Goal: Navigation & Orientation: Go to known website

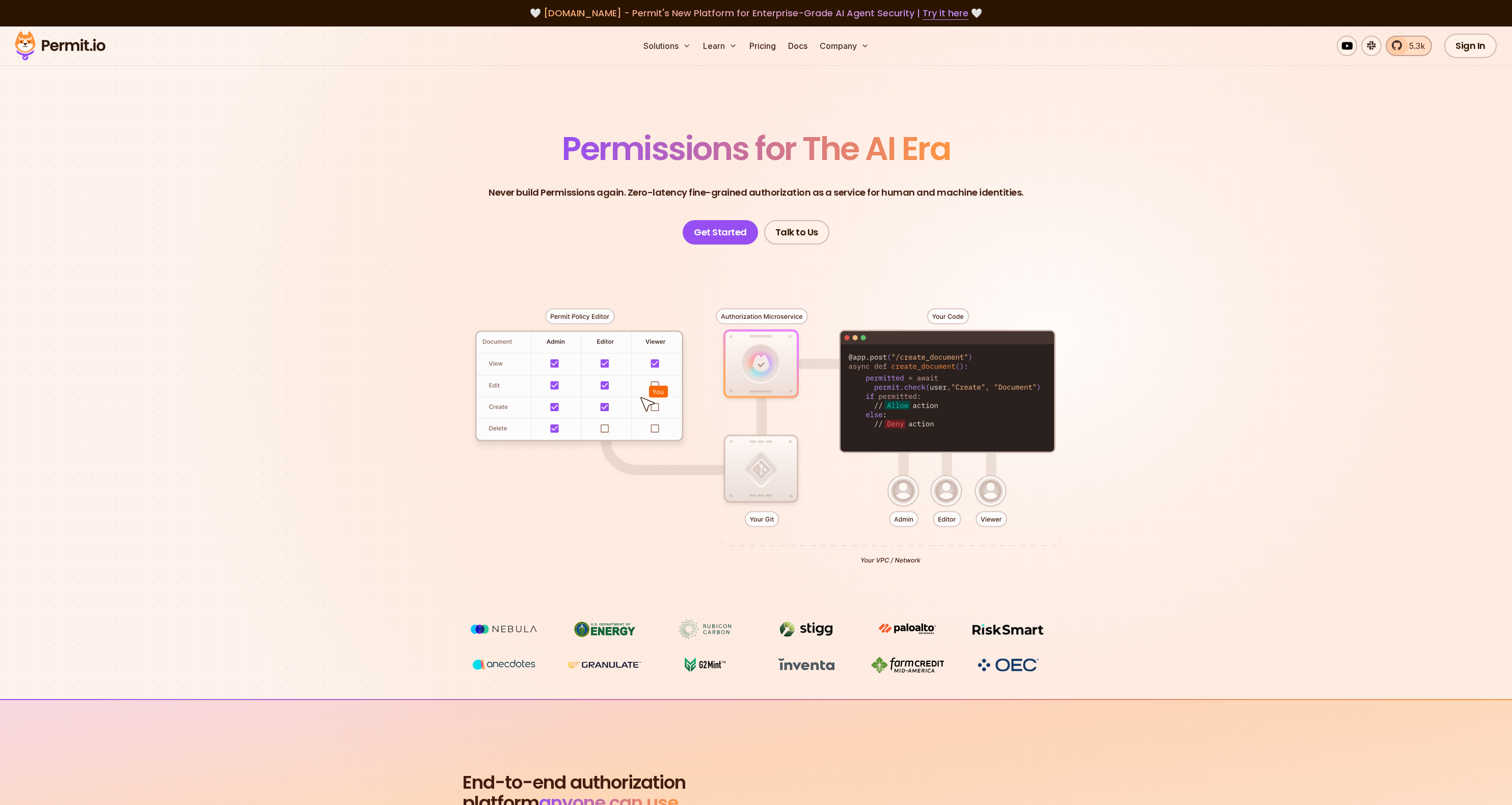
click at [1417, 43] on span "5.3k" at bounding box center [1413, 46] width 22 height 12
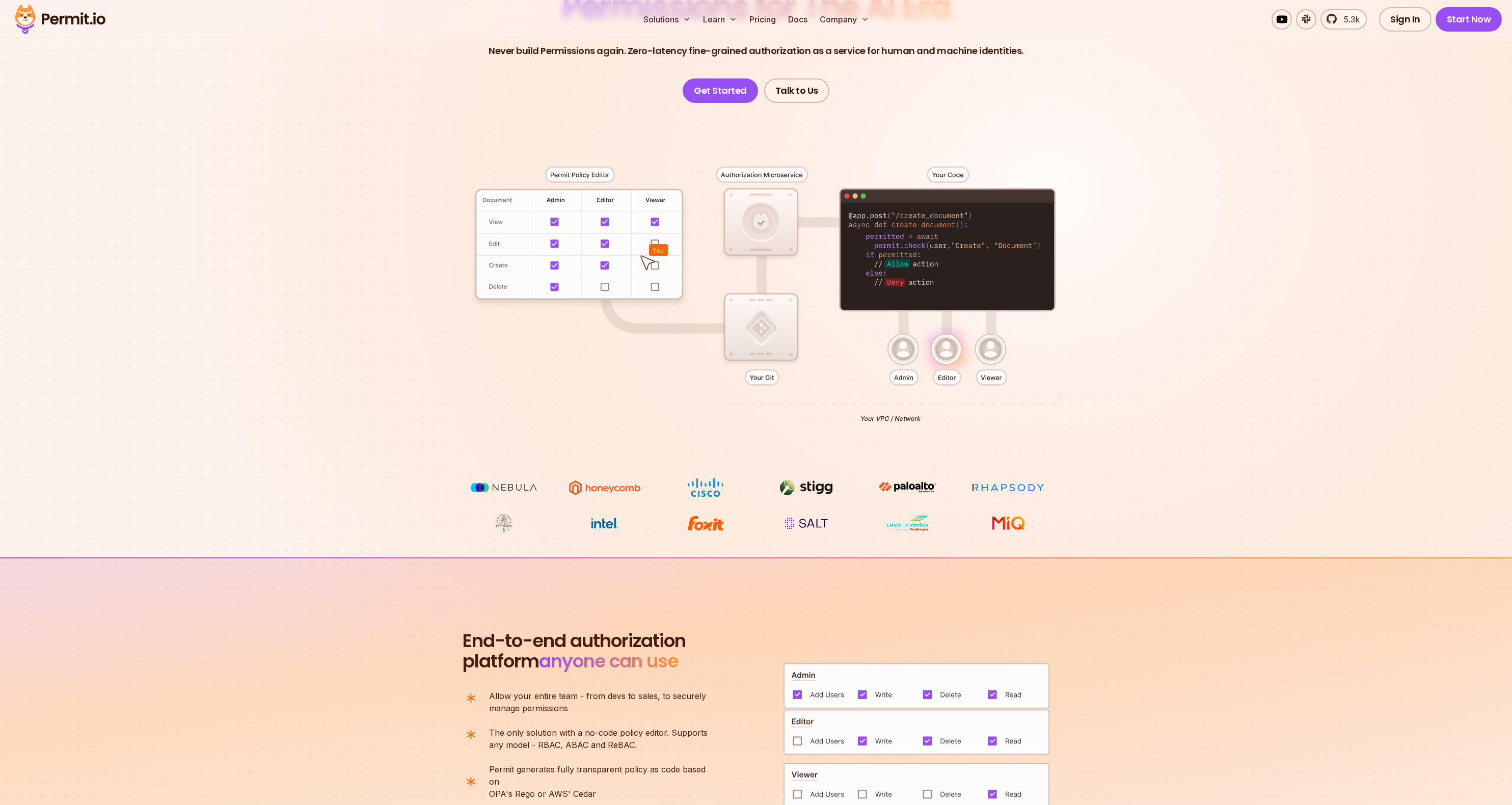
scroll to position [566, 0]
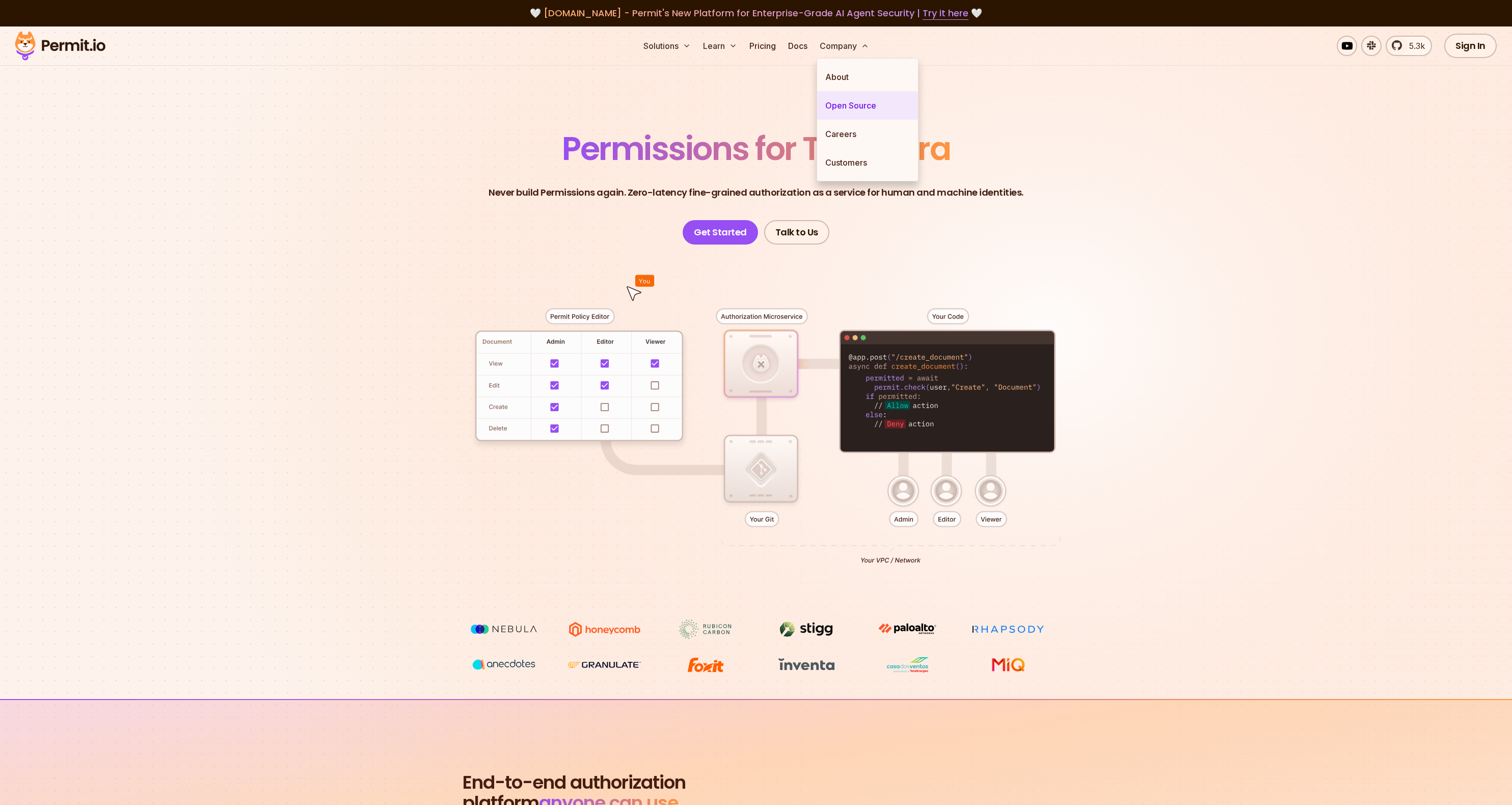
click at [840, 117] on link "Open Source" at bounding box center [867, 105] width 101 height 29
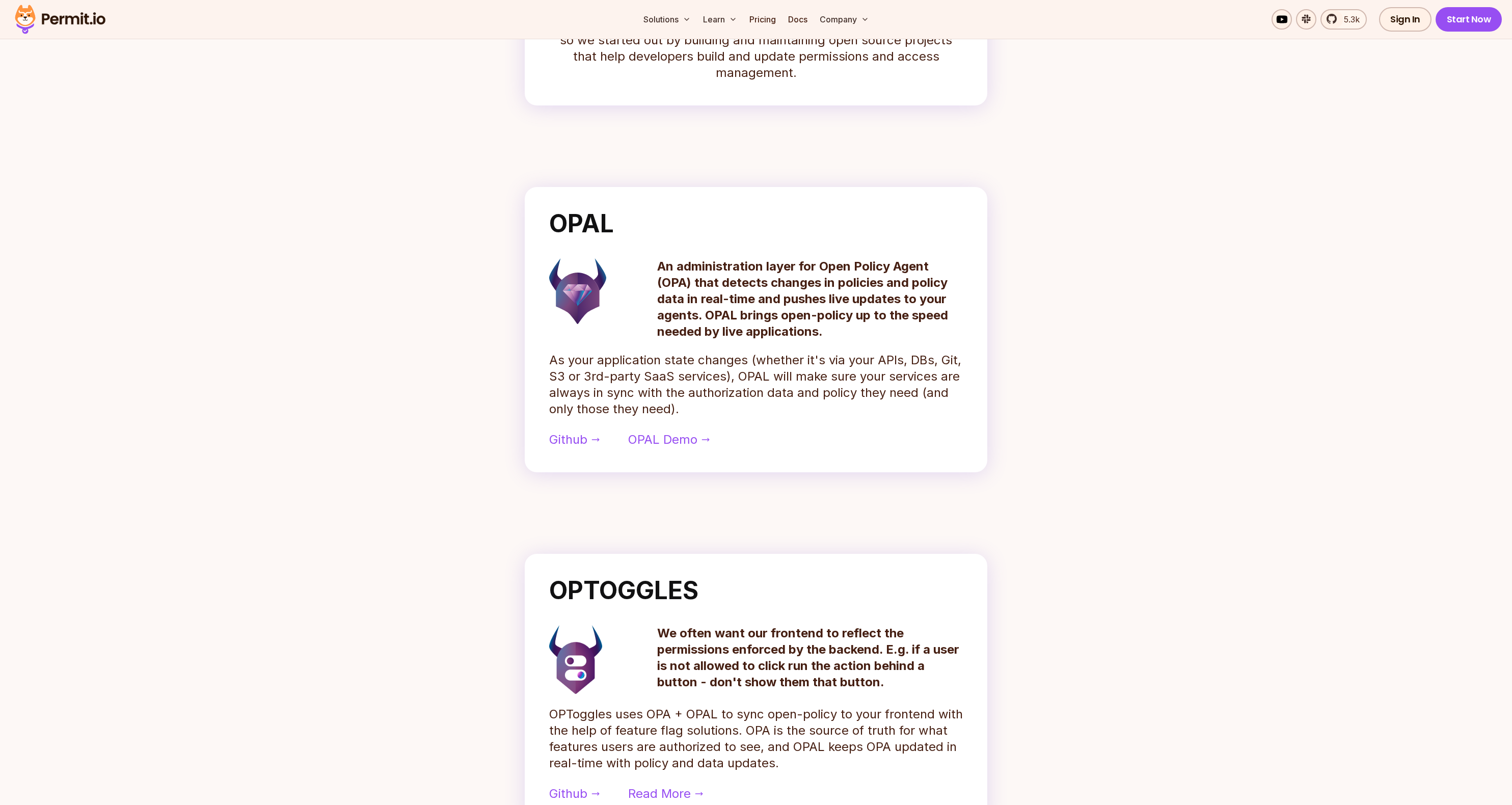
scroll to position [364, 0]
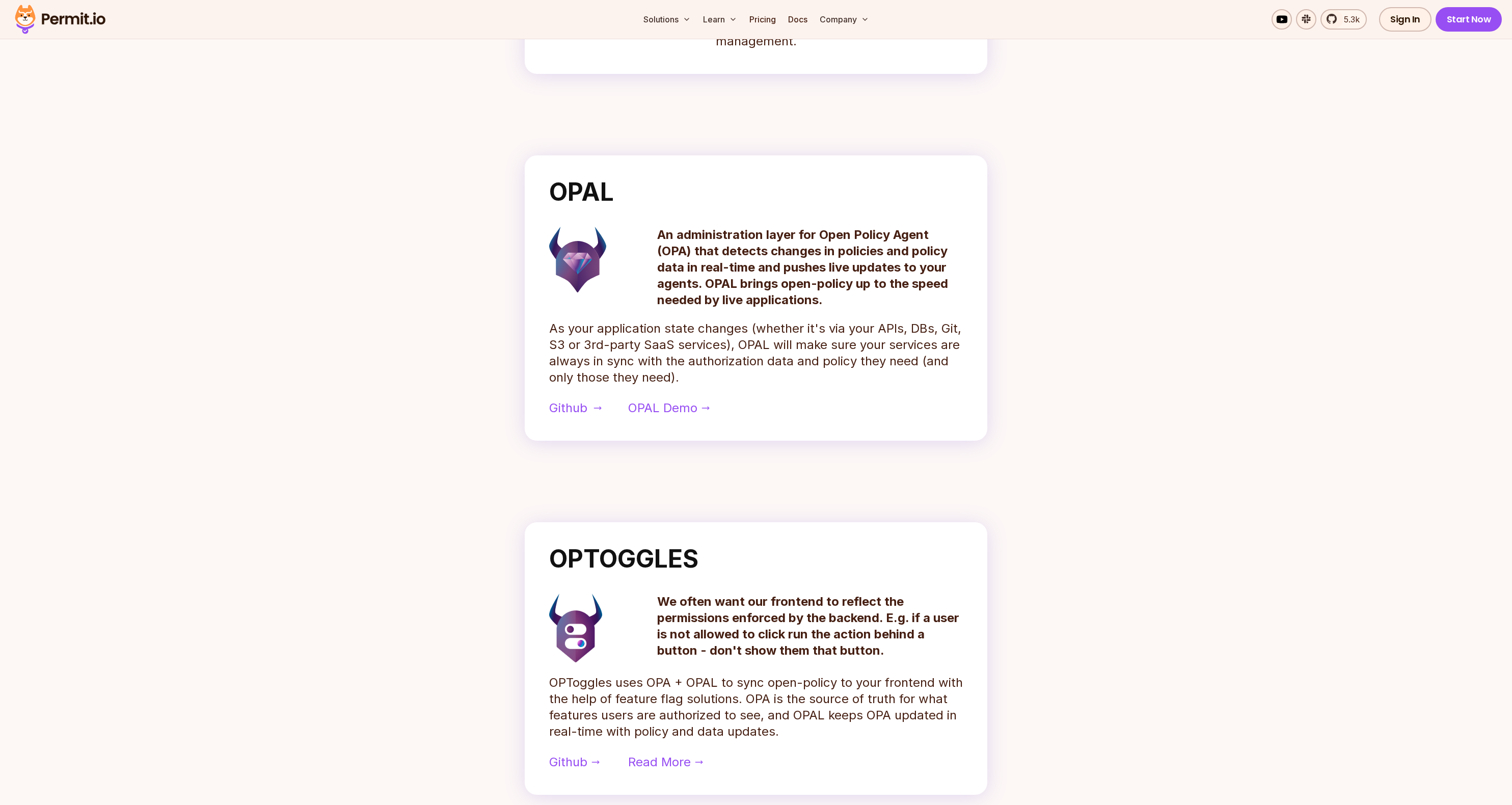
click at [576, 410] on span "Github" at bounding box center [568, 408] width 38 height 17
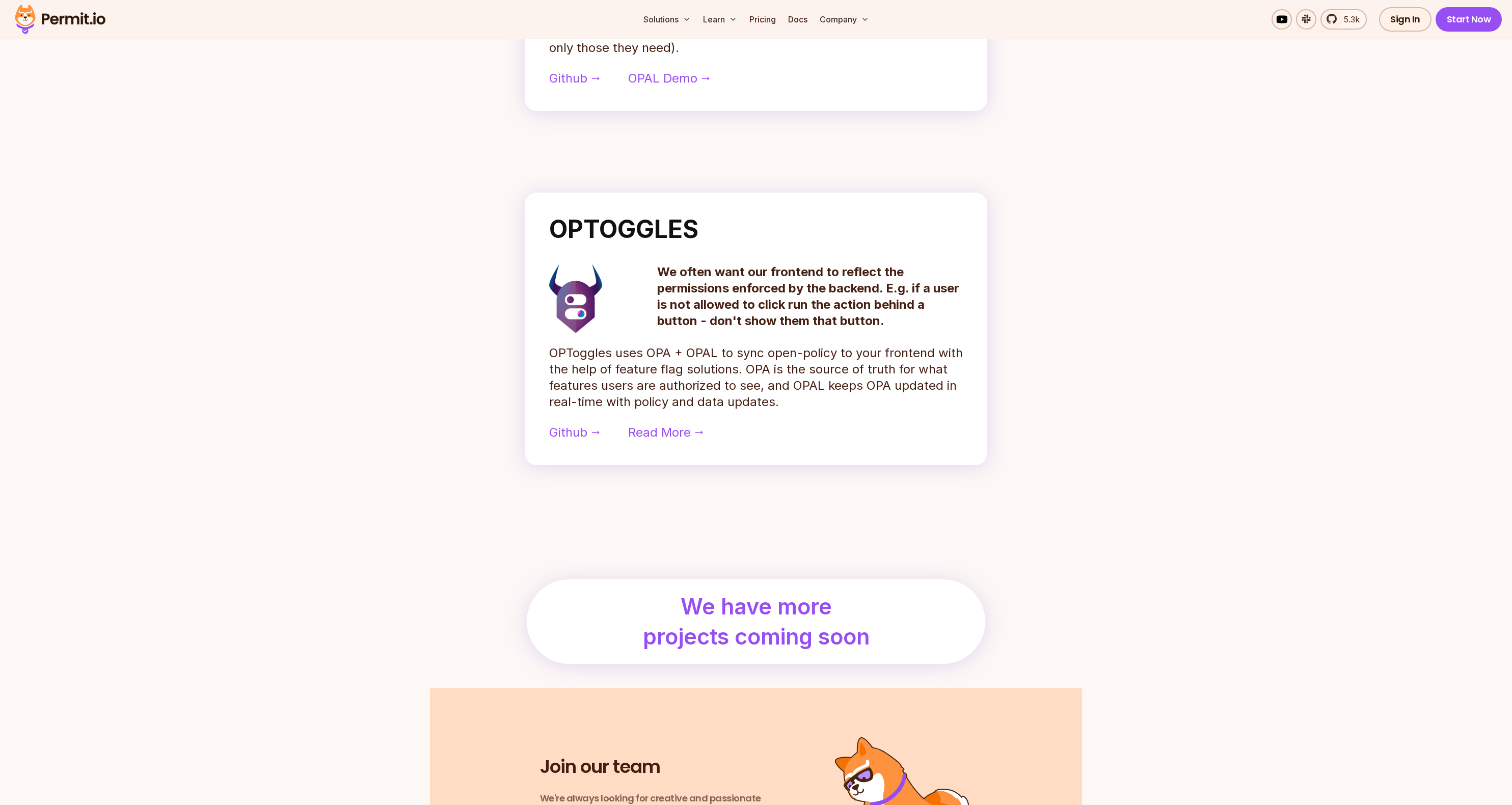
scroll to position [774, 0]
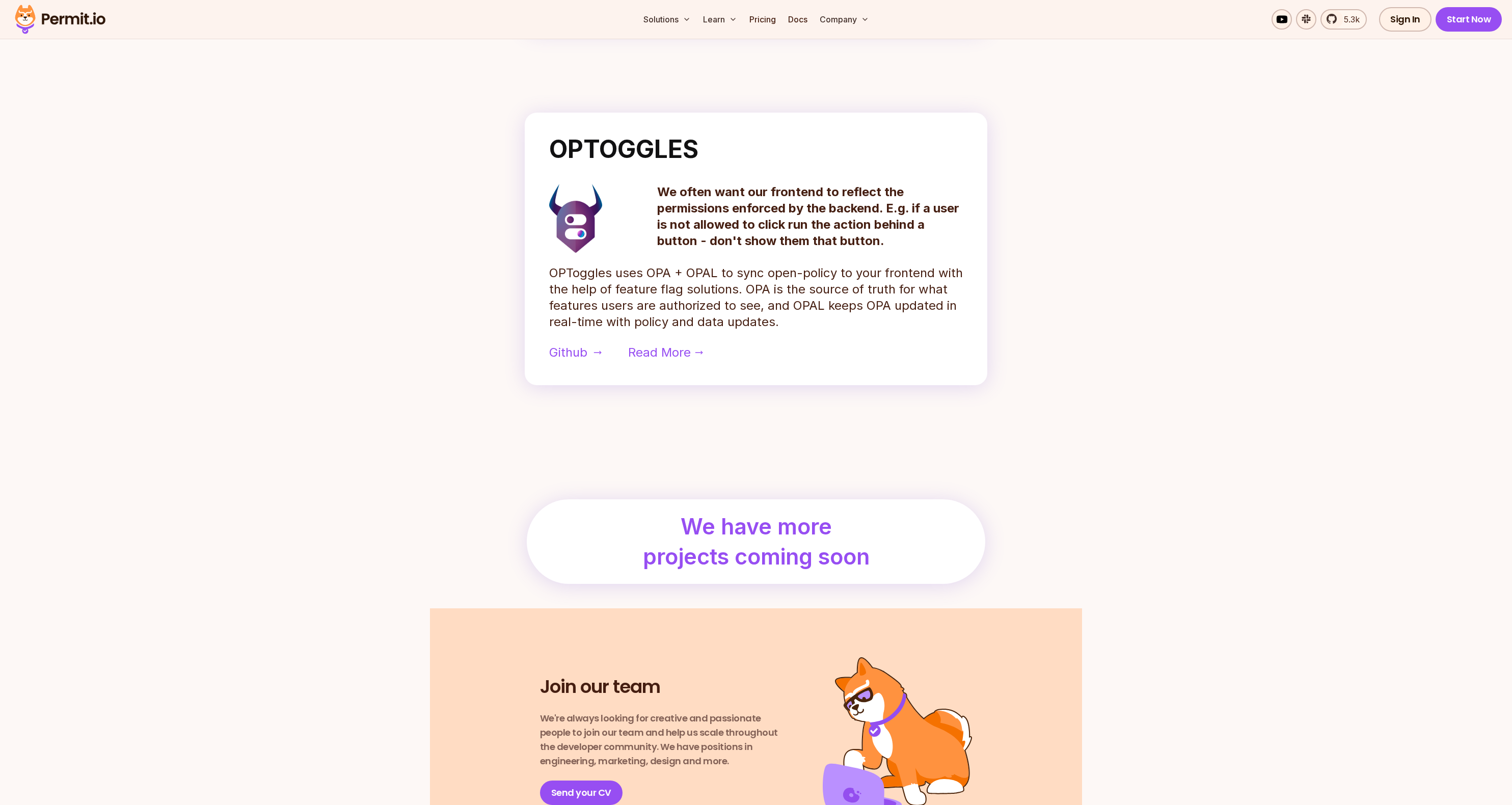
click at [577, 355] on span "Github" at bounding box center [568, 352] width 38 height 17
